Goal: Task Accomplishment & Management: Manage account settings

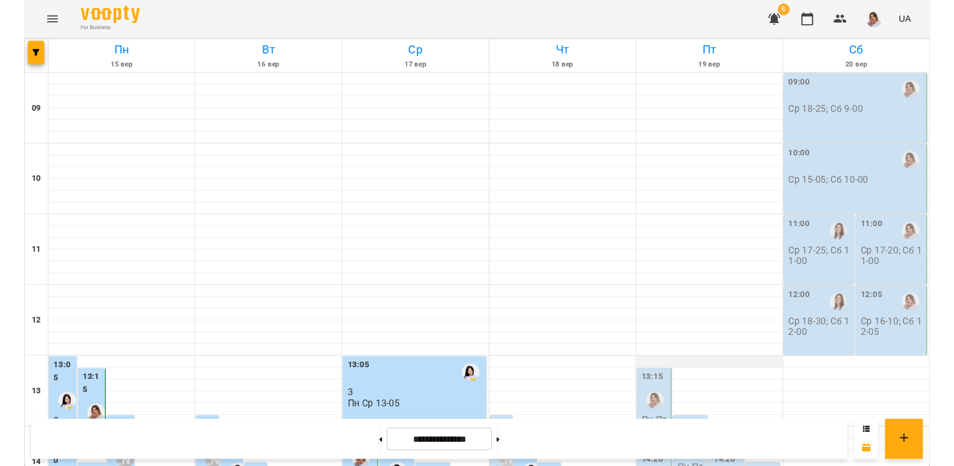
scroll to position [278, 0]
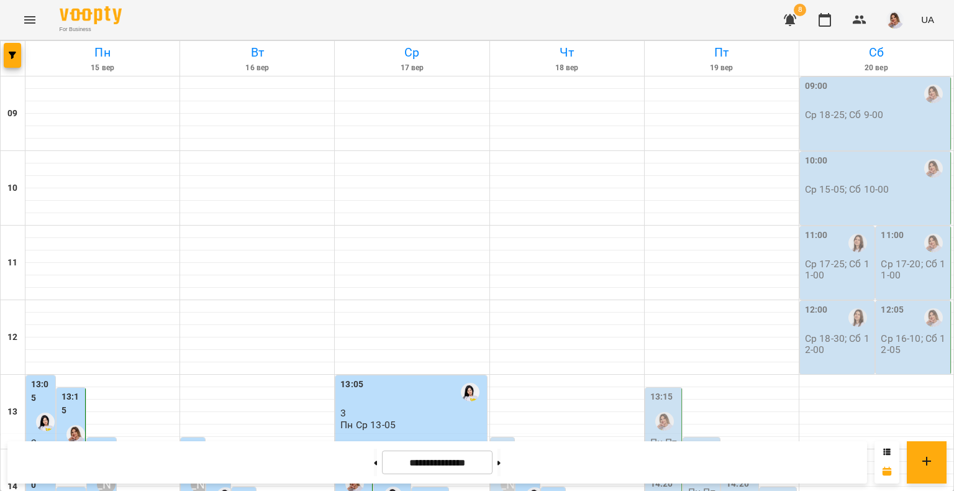
click at [802, 14] on span "8" at bounding box center [800, 10] width 12 height 12
click at [795, 15] on icon "button" at bounding box center [790, 20] width 12 height 12
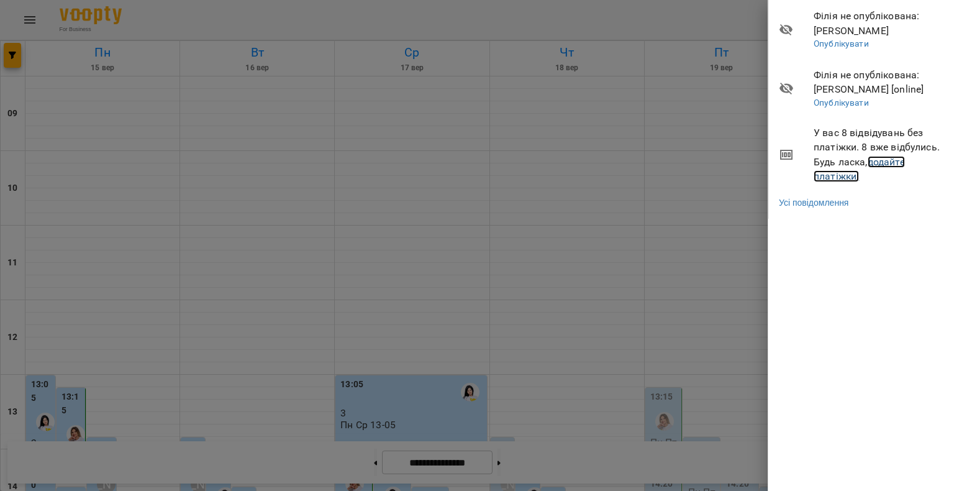
drag, startPoint x: 827, startPoint y: 172, endPoint x: 827, endPoint y: 147, distance: 24.9
click at [827, 172] on link "додайте платіжки!" at bounding box center [859, 169] width 91 height 27
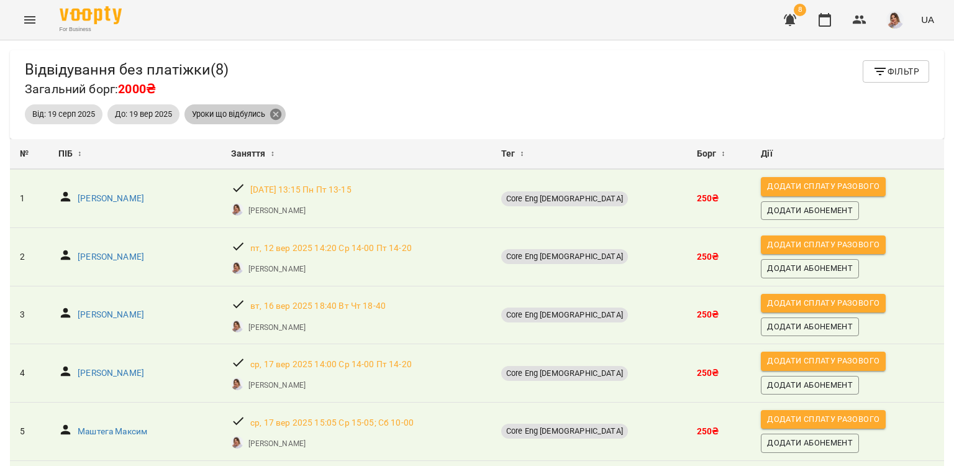
click at [278, 111] on icon at bounding box center [275, 114] width 11 height 11
click at [902, 61] on button "Фільтр" at bounding box center [896, 71] width 66 height 22
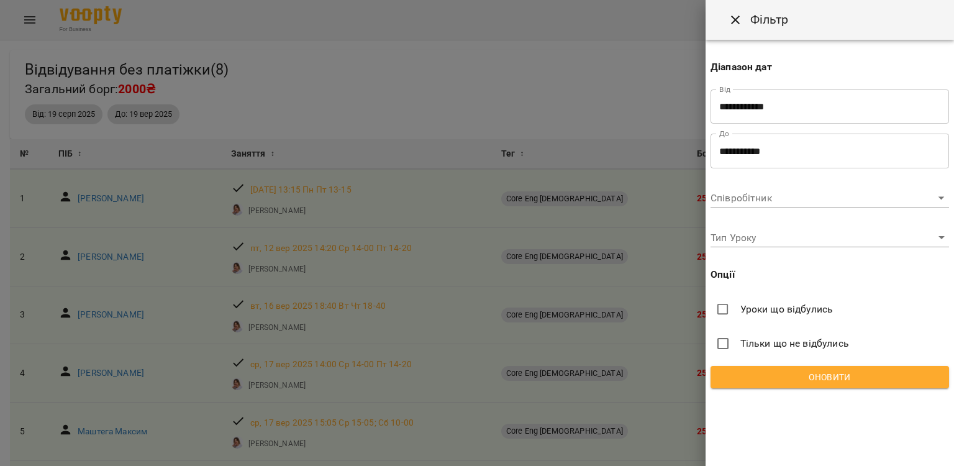
click at [771, 98] on input "**********" at bounding box center [830, 106] width 239 height 35
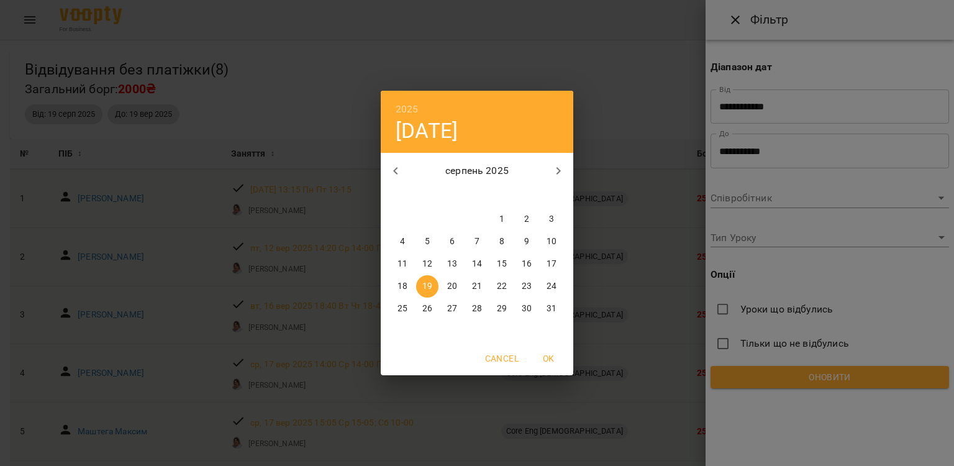
click at [404, 289] on p "18" at bounding box center [403, 286] width 10 height 12
type input "**********"
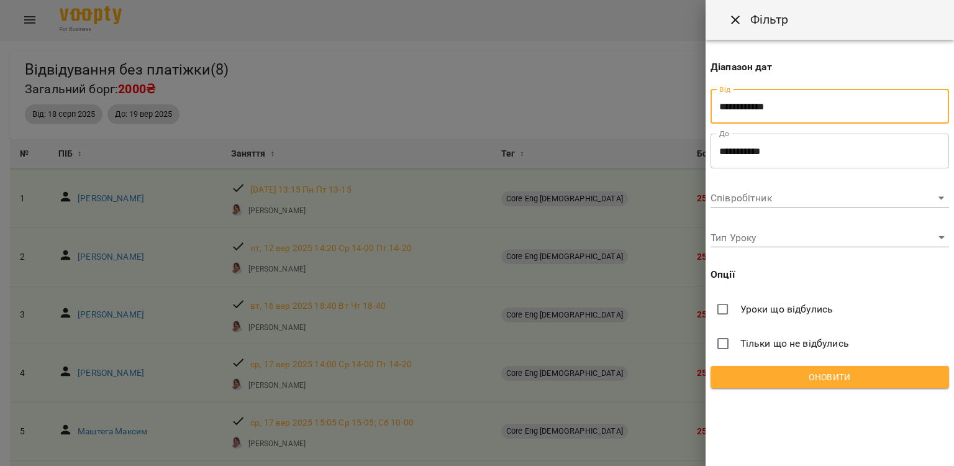
click at [747, 370] on span "Оновити" at bounding box center [830, 377] width 219 height 15
